Goal: Information Seeking & Learning: Learn about a topic

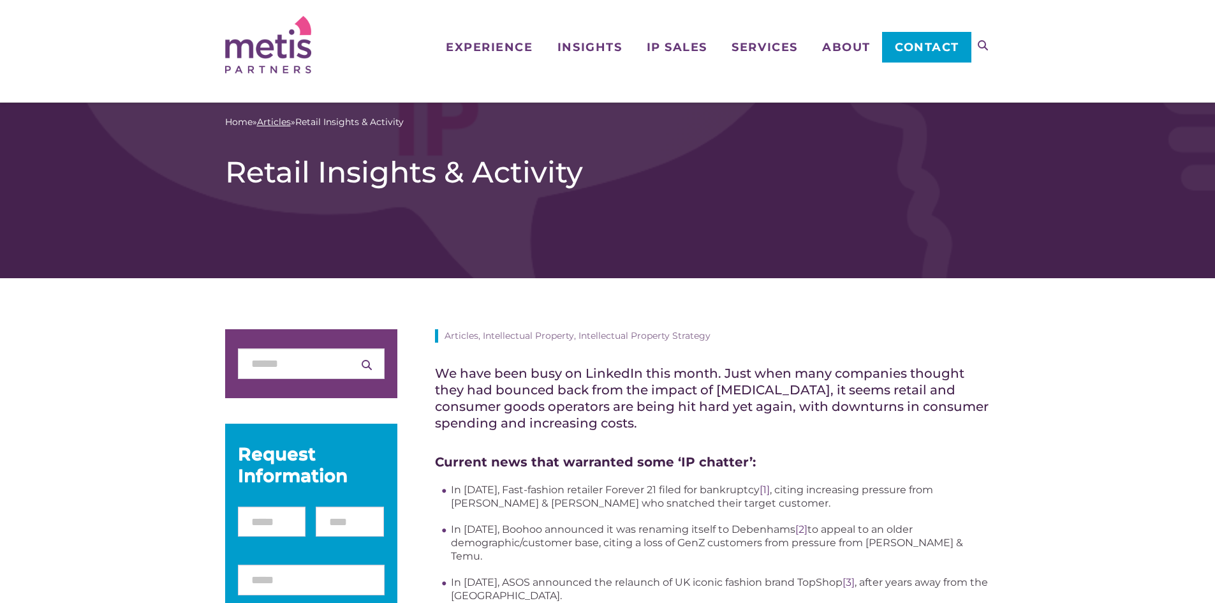
click at [272, 122] on link "Articles" at bounding box center [274, 121] width 34 height 13
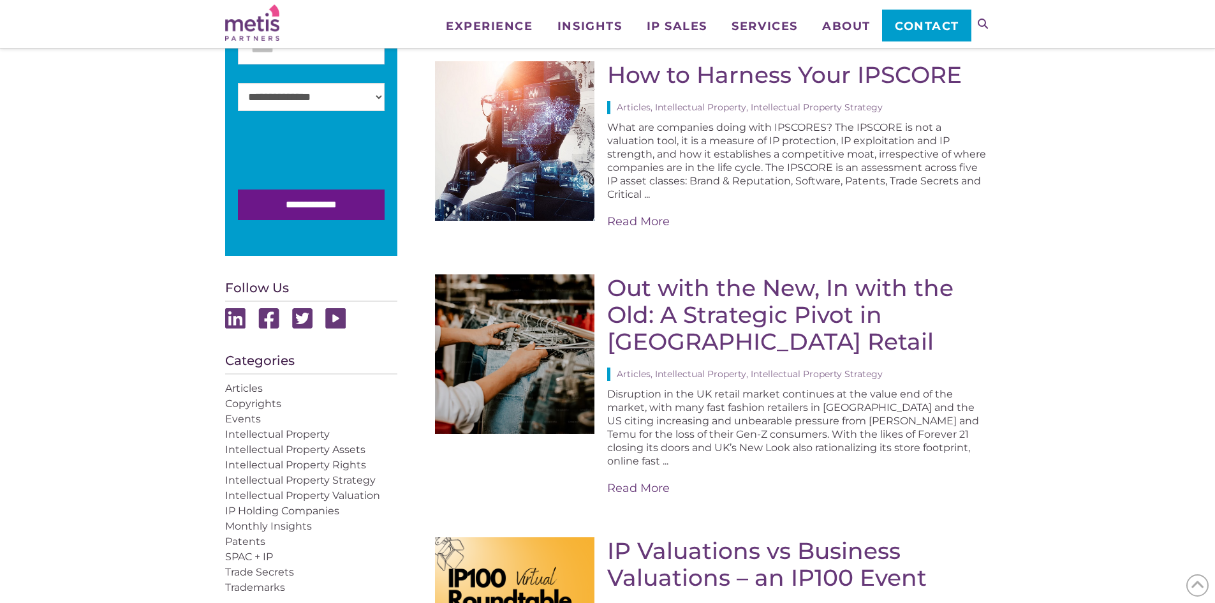
scroll to position [319, 0]
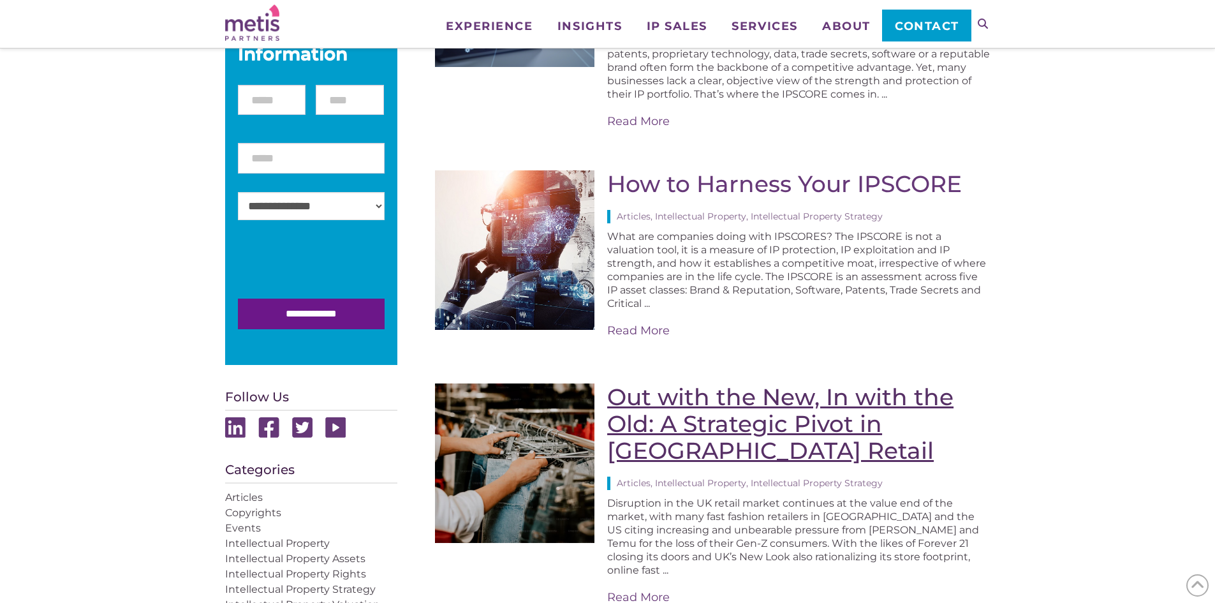
click at [718, 416] on link "Out with the New, In with the Old: A Strategic Pivot in UK Retail" at bounding box center [780, 424] width 346 height 82
